Goal: Task Accomplishment & Management: Manage account settings

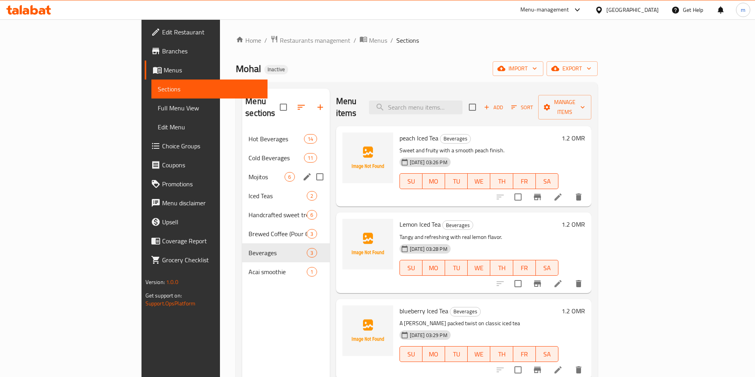
scroll to position [40, 0]
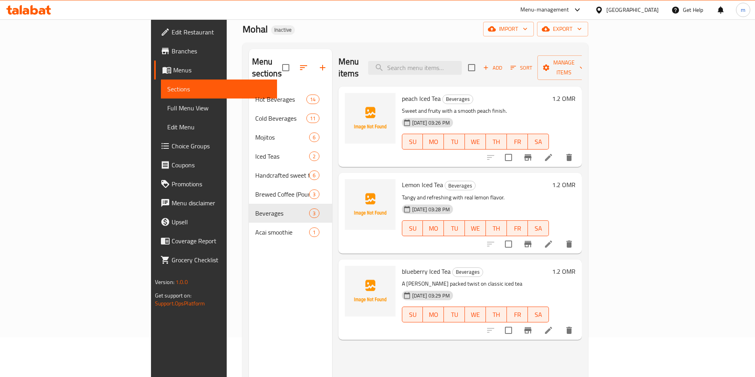
click at [173, 69] on span "Menus" at bounding box center [221, 70] width 97 height 10
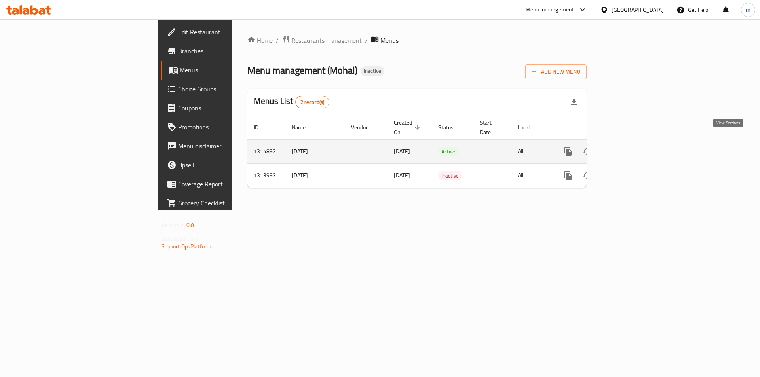
click at [630, 147] on icon "enhanced table" at bounding box center [626, 152] width 10 height 10
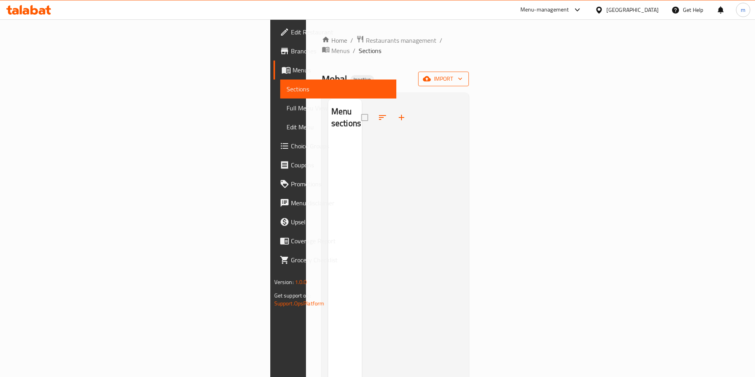
click at [462, 74] on span "import" at bounding box center [443, 79] width 38 height 10
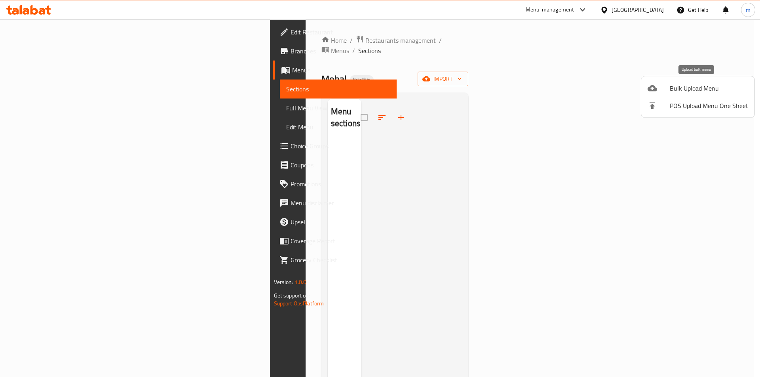
click at [664, 93] on li "Bulk Upload Menu" at bounding box center [698, 88] width 113 height 17
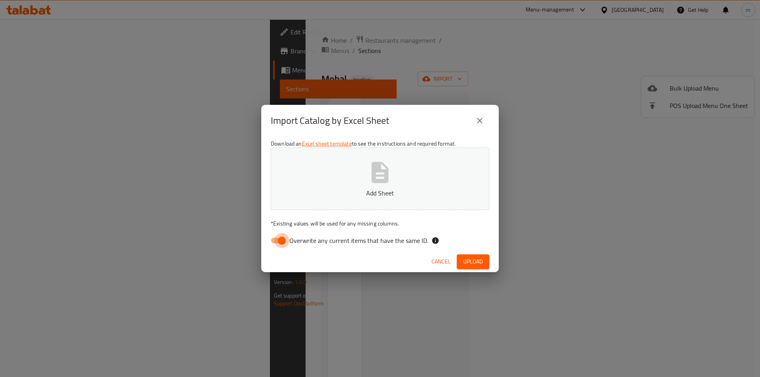
click at [282, 242] on input "Overwrite any current items that have the same ID." at bounding box center [281, 240] width 45 height 15
checkbox input "false"
click at [478, 255] on button "Upload" at bounding box center [473, 262] width 32 height 15
click at [478, 261] on span "Upload" at bounding box center [473, 262] width 20 height 10
click at [476, 119] on icon "close" at bounding box center [480, 121] width 10 height 10
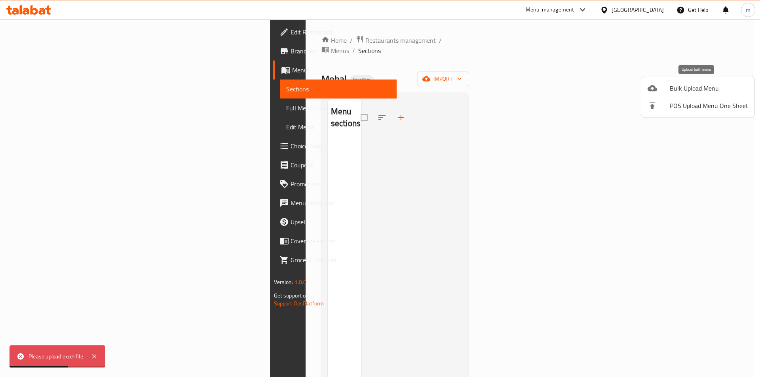
click at [656, 93] on icon at bounding box center [653, 89] width 10 height 10
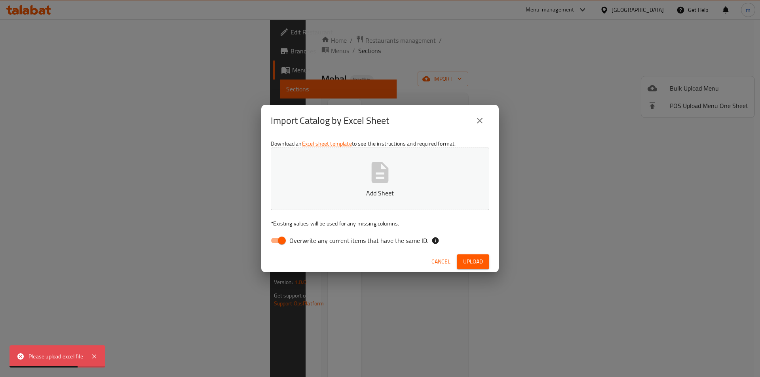
click at [432, 200] on button "Add Sheet" at bounding box center [380, 179] width 219 height 63
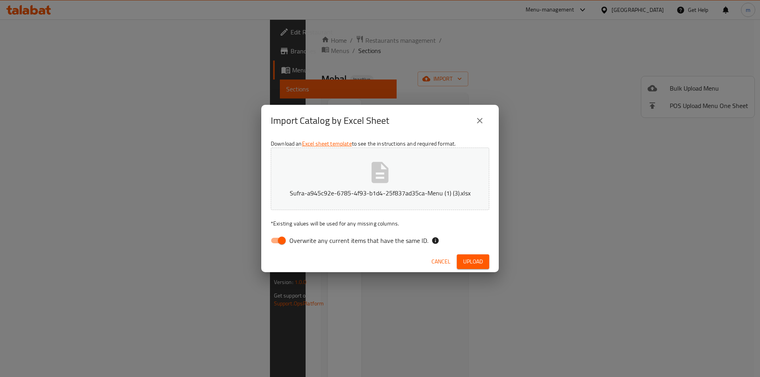
click at [276, 238] on input "Overwrite any current items that have the same ID." at bounding box center [281, 240] width 45 height 15
checkbox input "false"
click at [481, 262] on span "Upload" at bounding box center [473, 262] width 20 height 10
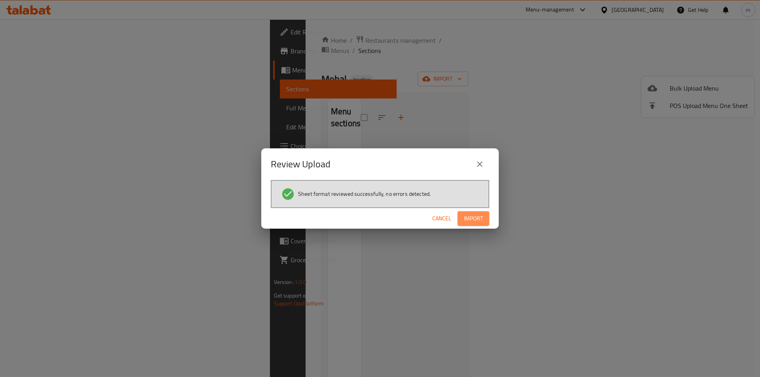
click at [462, 218] on button "Import" at bounding box center [474, 219] width 32 height 15
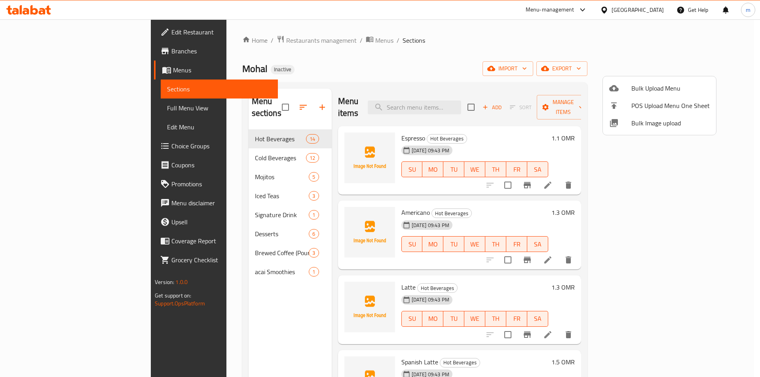
click at [242, 262] on div at bounding box center [380, 188] width 760 height 377
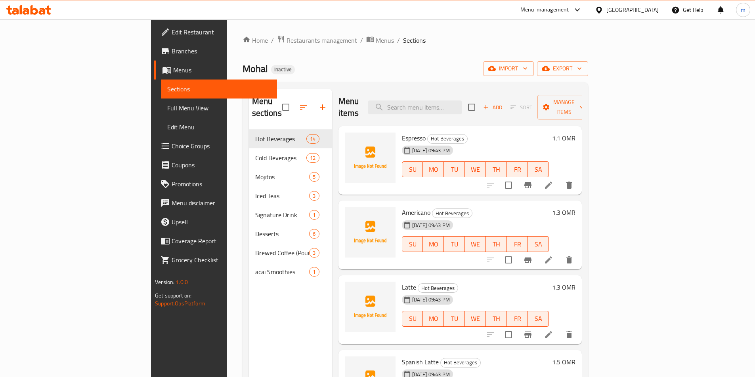
click at [167, 109] on span "Full Menu View" at bounding box center [218, 108] width 103 height 10
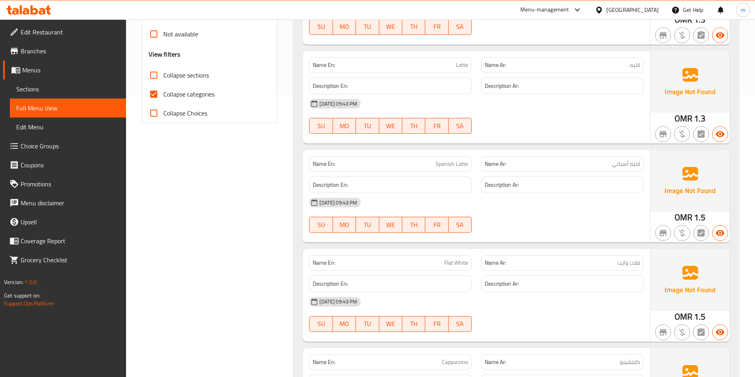
scroll to position [317, 0]
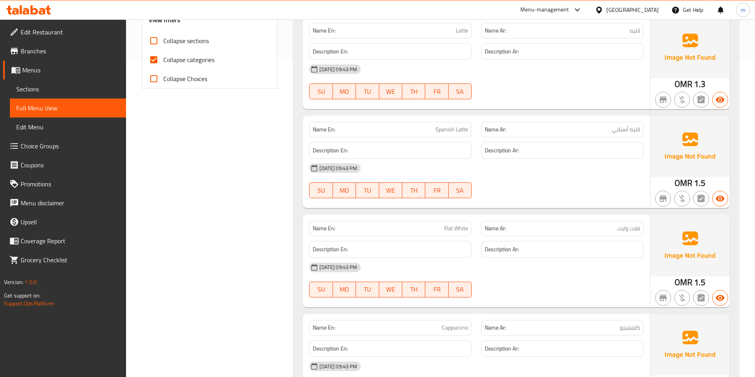
click at [146, 61] on input "Collapse categories" at bounding box center [153, 59] width 19 height 19
checkbox input "false"
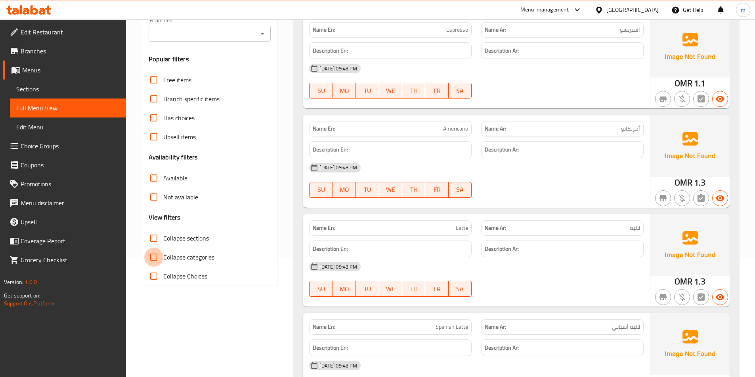
scroll to position [0, 0]
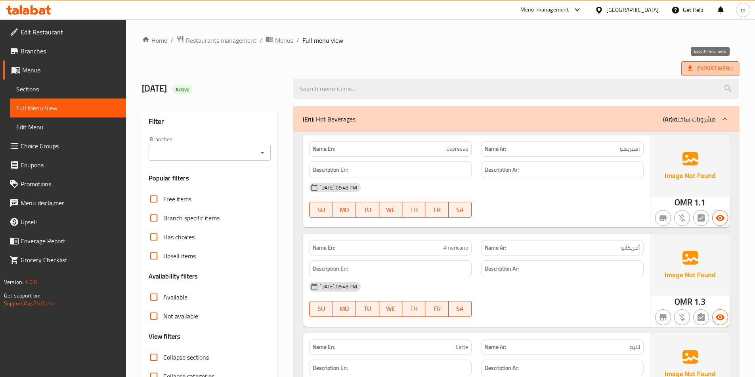
click at [690, 69] on icon at bounding box center [689, 69] width 5 height 6
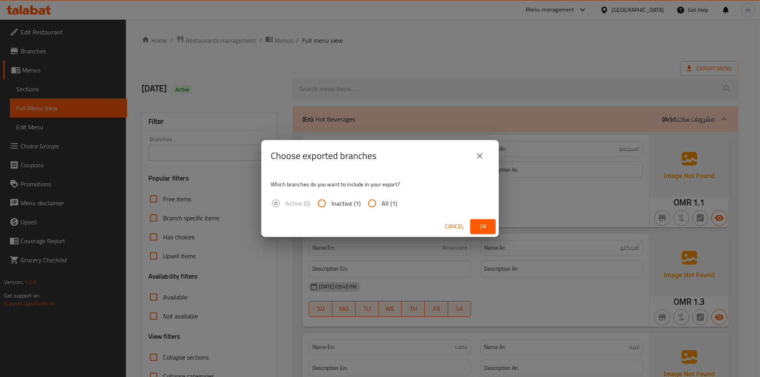
click at [385, 201] on span "All (1)" at bounding box center [389, 204] width 15 height 10
click at [382, 201] on input "All (1)" at bounding box center [372, 203] width 19 height 19
radio input "true"
click at [484, 229] on span "Ok" at bounding box center [483, 227] width 13 height 10
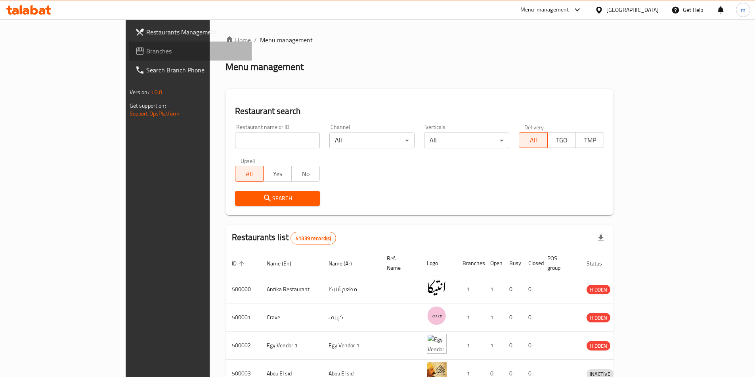
click at [146, 50] on span "Branches" at bounding box center [195, 51] width 99 height 10
